Goal: Obtain resource: Download file/media

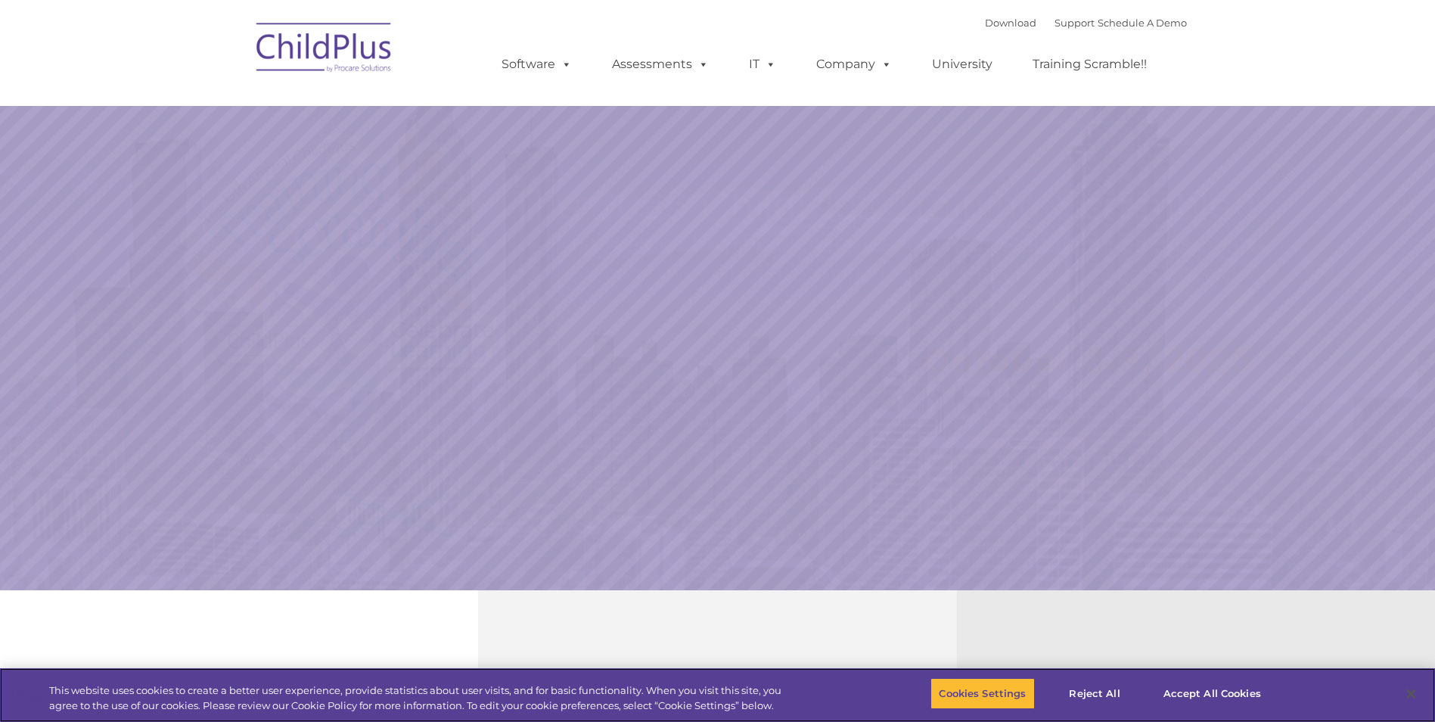
select select "MEDIUM"
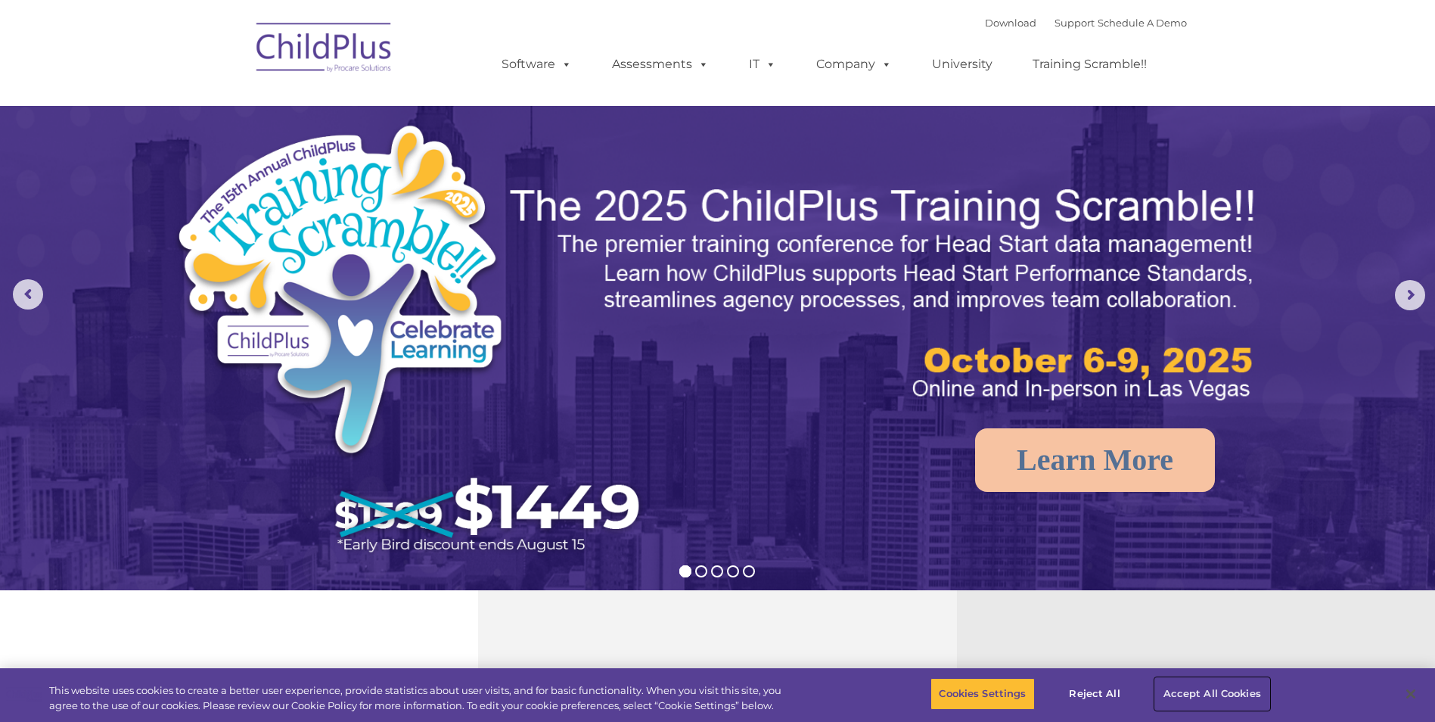
click at [1244, 695] on button "Accept All Cookies" at bounding box center [1212, 694] width 114 height 32
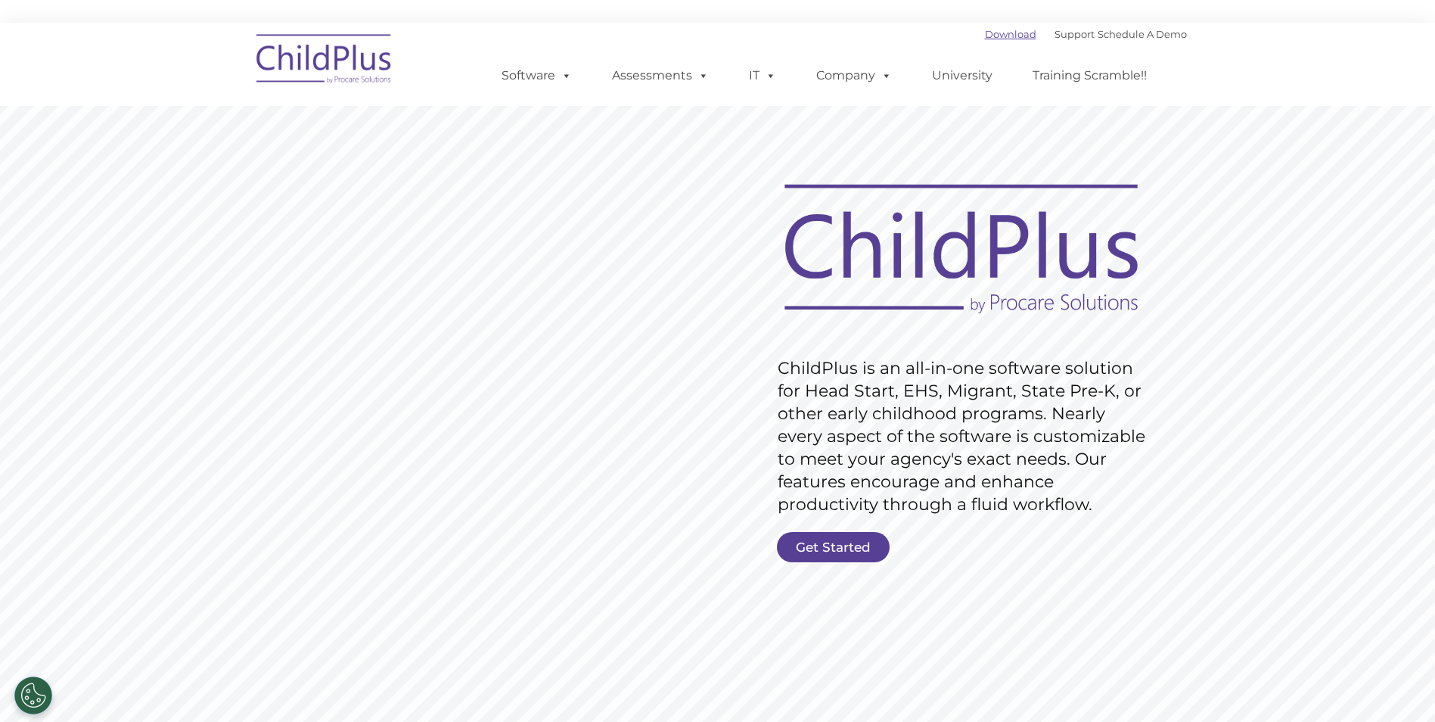
click at [999, 36] on link "Download" at bounding box center [1010, 34] width 51 height 12
click at [848, 546] on link "Get Started" at bounding box center [833, 547] width 113 height 30
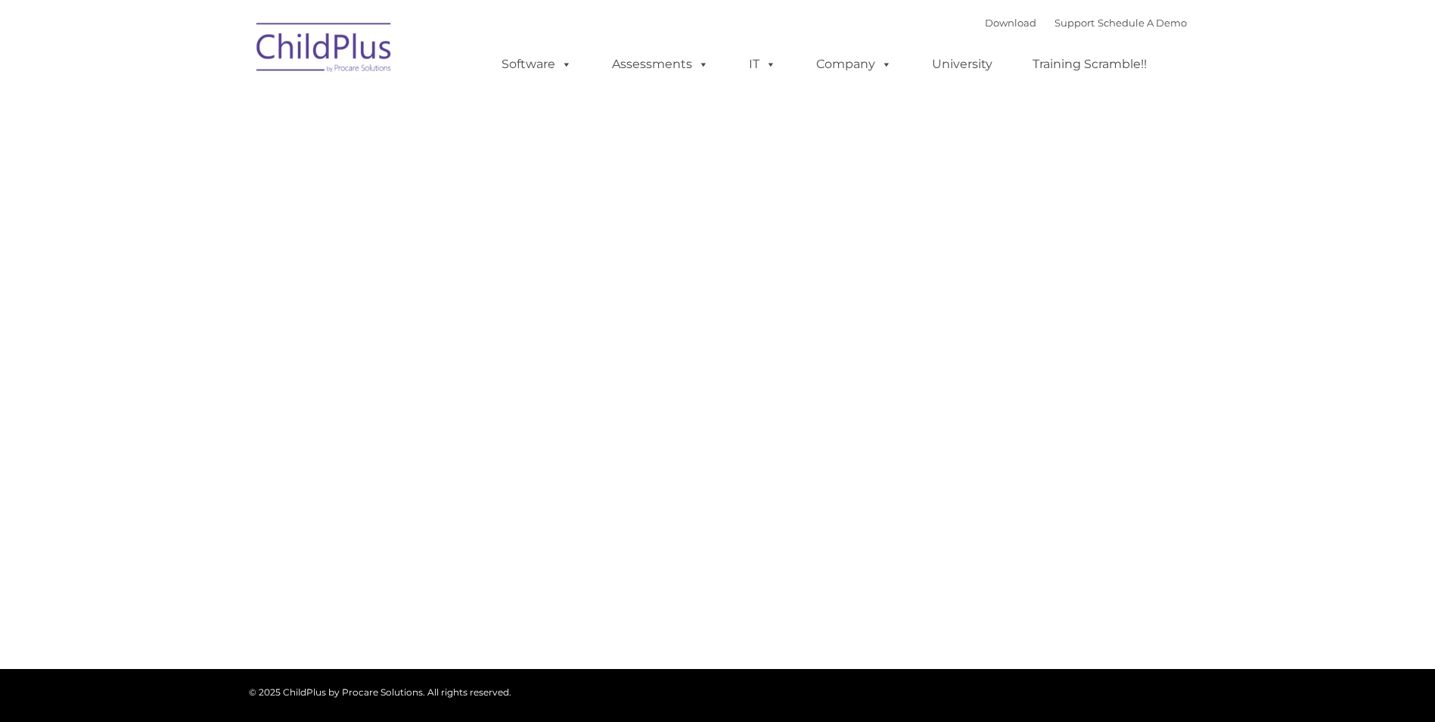
type input ""
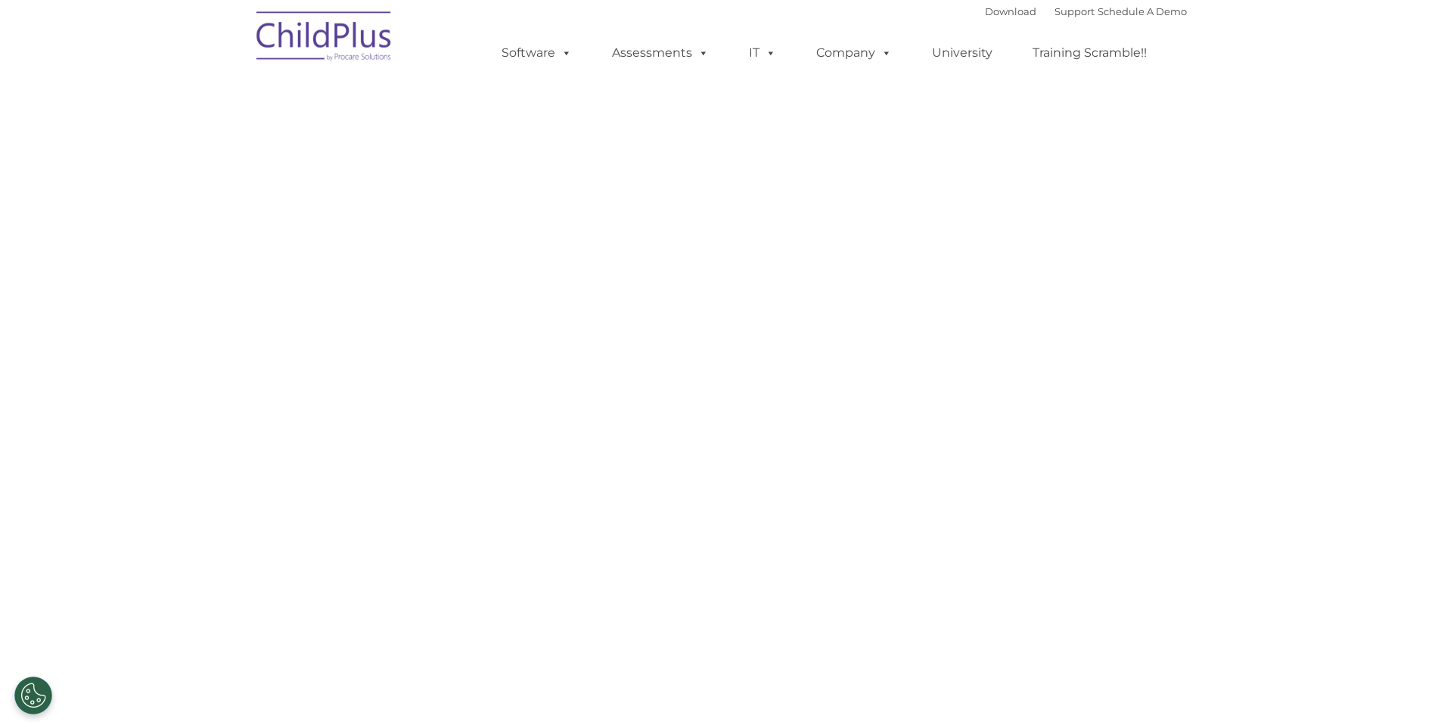
select select "MEDIUM"
